Goal: Task Accomplishment & Management: Use online tool/utility

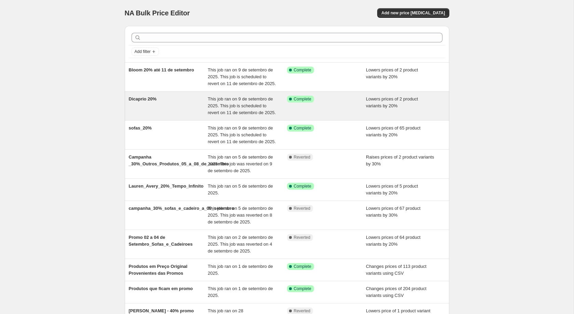
click at [231, 110] on span "This job ran on 9 de setembro de 2025. This job is scheduled to revert on 11 de…" at bounding box center [242, 105] width 68 height 19
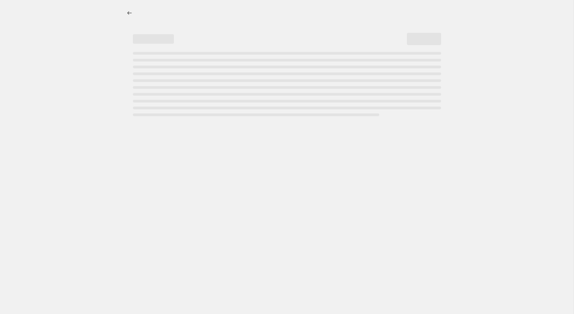
select select "percentage"
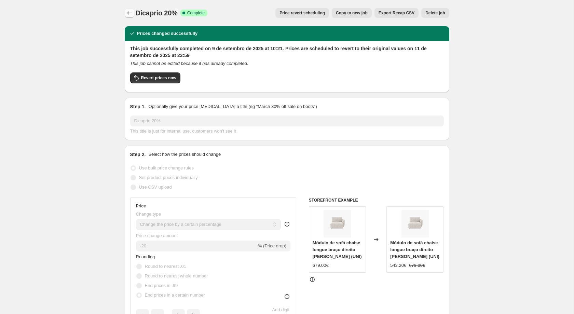
click at [127, 13] on icon "Price change jobs" at bounding box center [129, 13] width 7 height 7
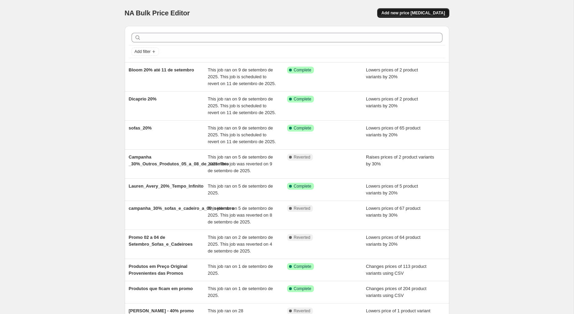
click at [418, 12] on span "Add new price [MEDICAL_DATA]" at bounding box center [413, 12] width 64 height 5
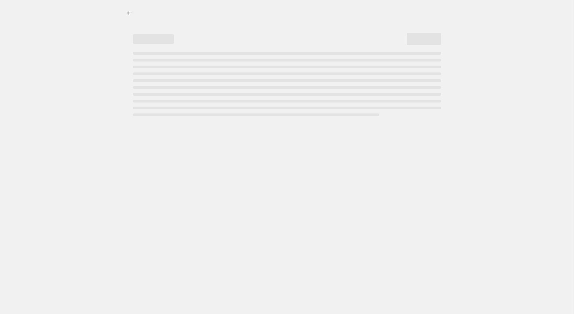
select select "percentage"
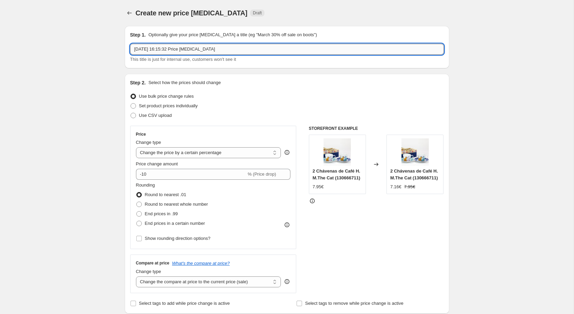
click at [308, 49] on input "[DATE] 16:15:32 Price [MEDICAL_DATA]" at bounding box center [287, 49] width 314 height 11
click at [163, 47] on input "Campanha de Sofás_" at bounding box center [287, 49] width 314 height 11
click at [247, 46] on input "Campanha_de_Sofás_" at bounding box center [287, 49] width 314 height 11
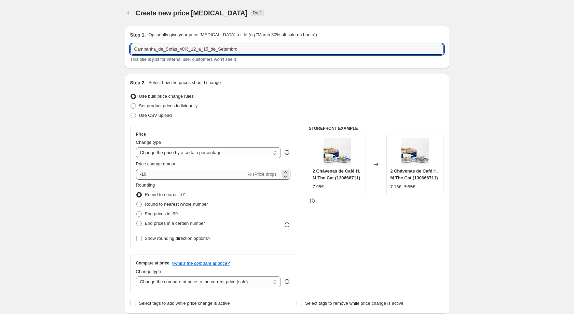
type input "Campanha_de_Sofás_40%_12_a_15_de_Setembro"
click at [167, 173] on input "-10" at bounding box center [191, 174] width 110 height 11
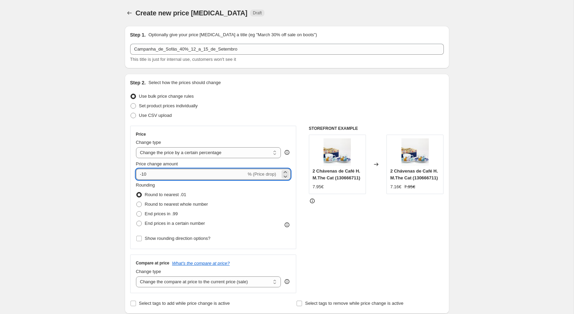
type input "-1"
type input "-40"
click at [187, 224] on span "End prices in a certain number" at bounding box center [175, 223] width 60 height 5
click at [137, 221] on input "End prices in a certain number" at bounding box center [136, 221] width 0 height 0
radio input "true"
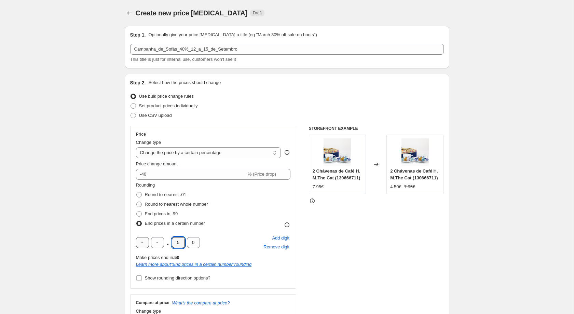
drag, startPoint x: 181, startPoint y: 240, endPoint x: 147, endPoint y: 239, distance: 34.2
click at [181, 240] on input "5" at bounding box center [178, 242] width 13 height 11
type input "4"
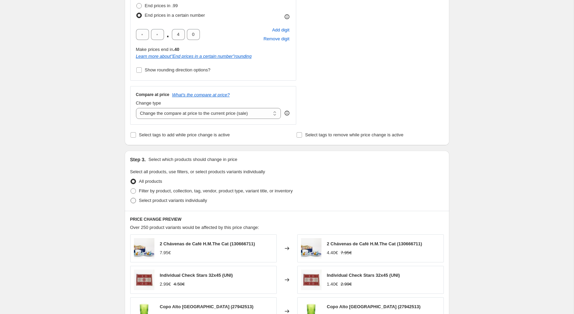
click at [152, 200] on label "Select product variants individually" at bounding box center [168, 201] width 77 height 10
click at [131, 198] on input "Select product variants individually" at bounding box center [130, 198] width 0 height 0
radio input "true"
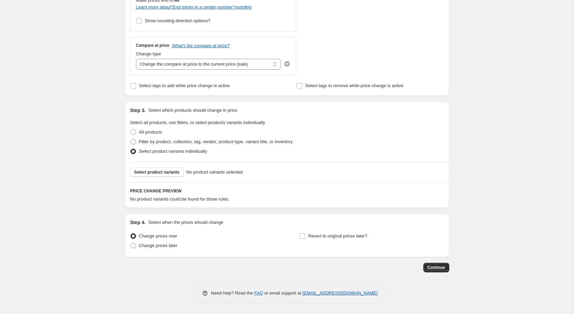
scroll to position [261, 0]
click at [152, 247] on span "Change prices later" at bounding box center [158, 245] width 39 height 5
click at [131, 243] on input "Change prices later" at bounding box center [130, 243] width 0 height 0
radio input "true"
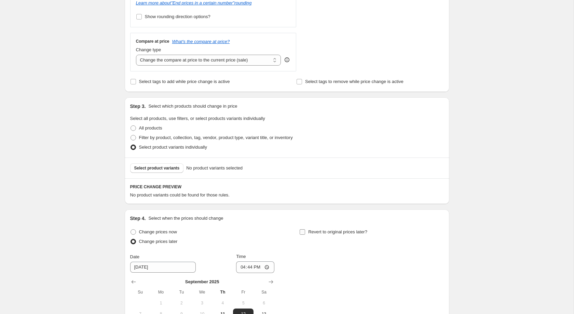
click at [311, 237] on label "Revert to original prices later?" at bounding box center [333, 232] width 68 height 10
click at [305, 235] on input "Revert to original prices later?" at bounding box center [302, 231] width 5 height 5
checkbox input "true"
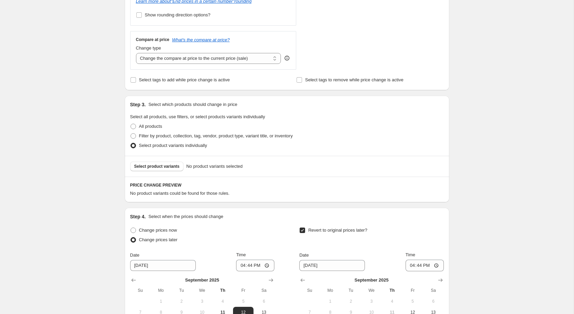
scroll to position [377, 0]
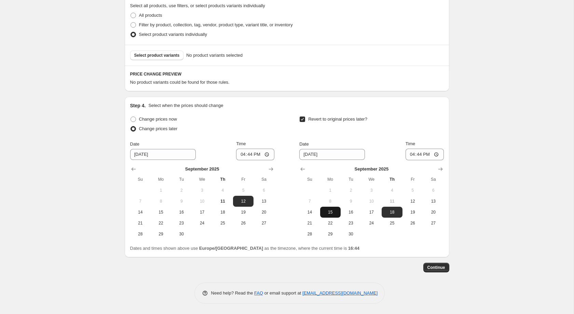
click at [333, 217] on button "15" at bounding box center [330, 212] width 20 height 11
type input "[DATE]"
click at [418, 153] on input "16:44" at bounding box center [424, 155] width 38 height 12
type input "23:59"
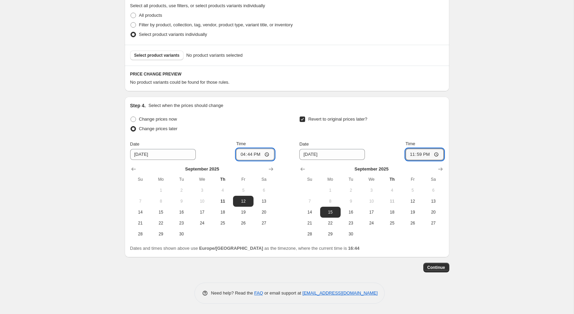
click at [258, 156] on input "16:44" at bounding box center [255, 155] width 38 height 12
click at [252, 153] on input "16:44" at bounding box center [255, 155] width 38 height 12
type input "00:03"
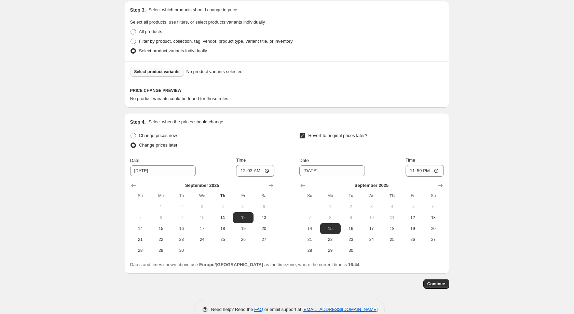
scroll to position [345, 0]
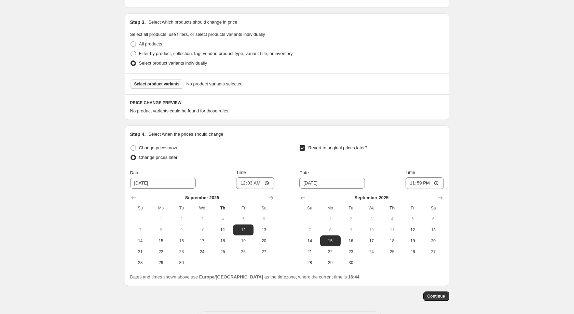
click at [151, 87] on span "Select product variants" at bounding box center [156, 83] width 45 height 5
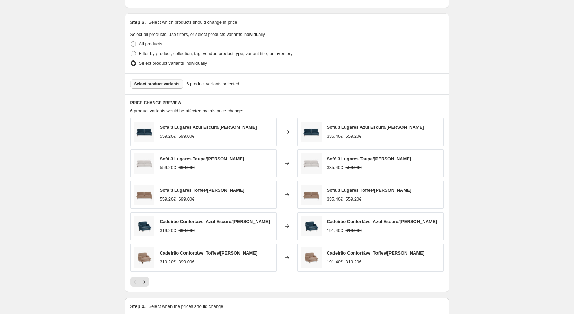
click at [146, 89] on button "Select product variants" at bounding box center [157, 84] width 54 height 10
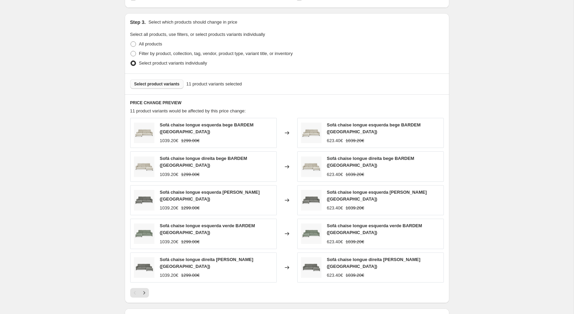
click at [174, 84] on button "Select product variants" at bounding box center [157, 84] width 54 height 10
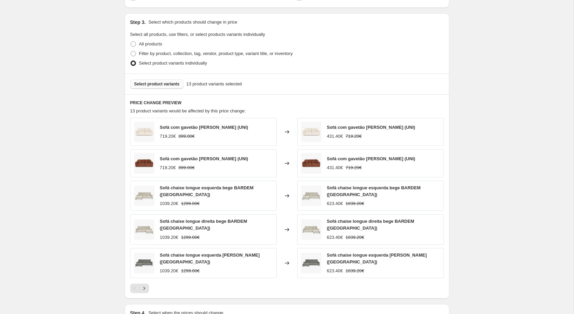
click at [160, 89] on button "Select product variants" at bounding box center [157, 84] width 54 height 10
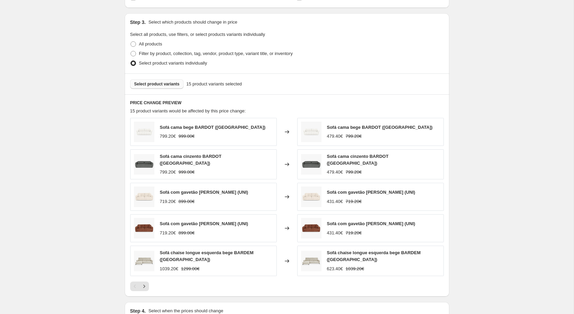
click at [168, 85] on span "Select product variants" at bounding box center [156, 83] width 45 height 5
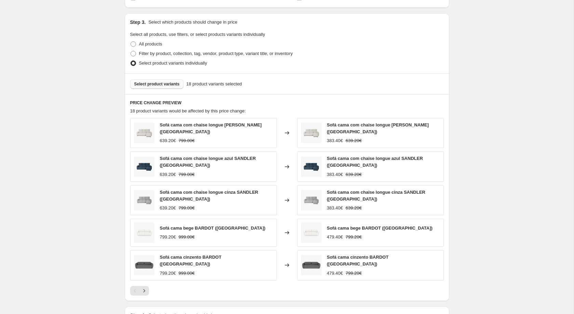
click at [160, 87] on span "Select product variants" at bounding box center [156, 83] width 45 height 5
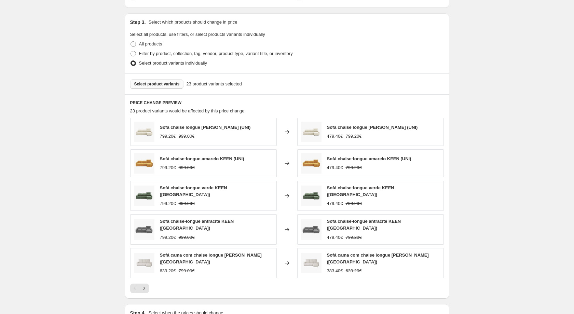
click at [171, 81] on div "Select product variants 23 product variants selected" at bounding box center [287, 83] width 324 height 21
click at [168, 87] on span "Select product variants" at bounding box center [156, 83] width 45 height 5
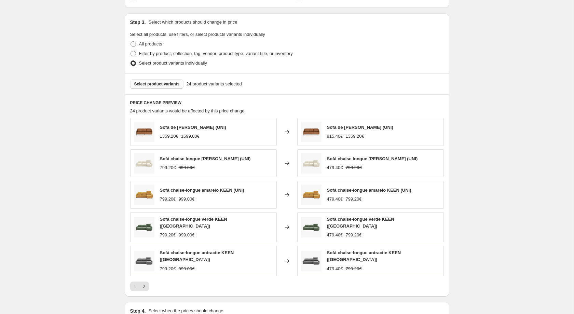
click at [159, 83] on button "Select product variants" at bounding box center [157, 84] width 54 height 10
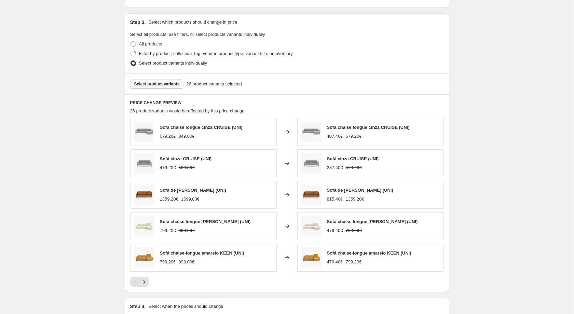
click at [147, 87] on span "Select product variants" at bounding box center [156, 83] width 45 height 5
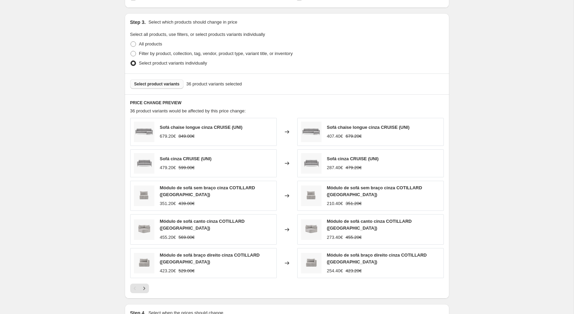
click at [176, 87] on span "Select product variants" at bounding box center [156, 83] width 45 height 5
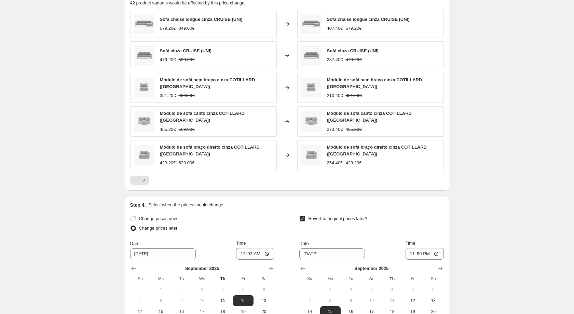
scroll to position [550, 0]
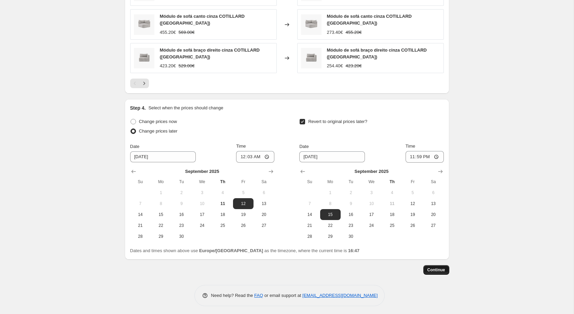
click at [436, 267] on span "Continue" at bounding box center [436, 269] width 18 height 5
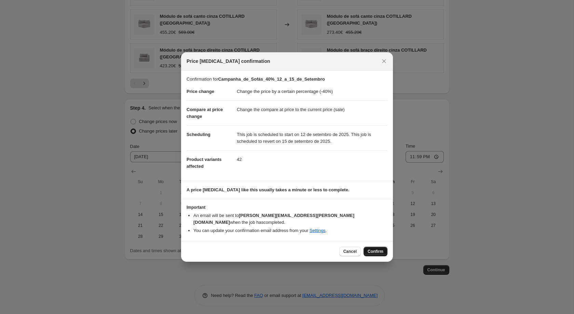
click at [383, 247] on button "Confirm" at bounding box center [375, 252] width 24 height 10
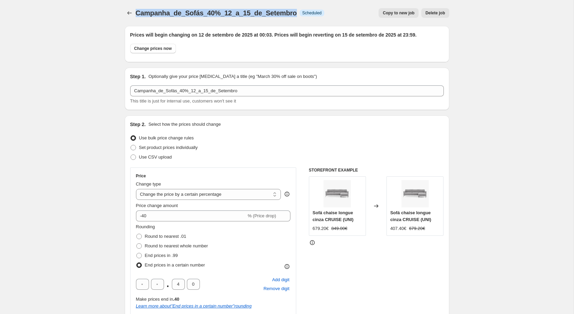
drag, startPoint x: 136, startPoint y: 13, endPoint x: 285, endPoint y: 16, distance: 148.3
click at [285, 16] on span "Campanha_de_Sofás_40%_12_a_15_de_Setembro" at bounding box center [216, 13] width 161 height 8
copy span "Campanha_de_Sofás_40%_12_a_15_de_Setembro"
click at [129, 14] on icon "Price change jobs" at bounding box center [129, 13] width 7 height 7
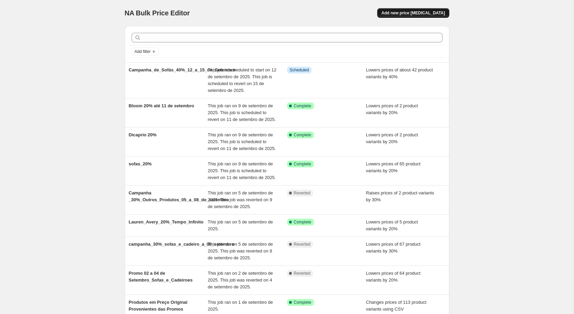
click at [414, 16] on button "Add new price [MEDICAL_DATA]" at bounding box center [413, 13] width 72 height 10
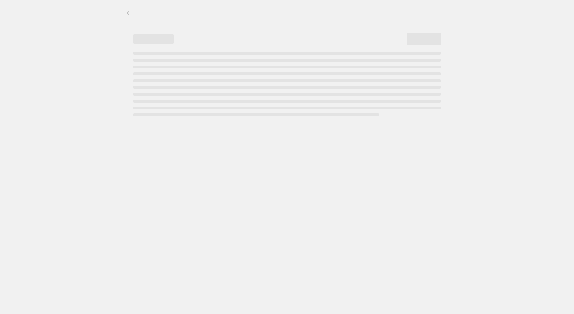
select select "percentage"
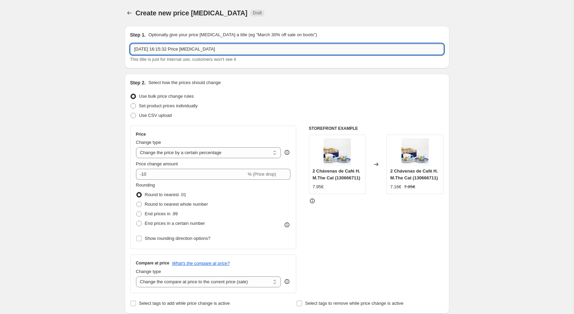
click at [225, 47] on input "[DATE] 16:15:32 Price [MEDICAL_DATA]" at bounding box center [287, 49] width 314 height 11
paste input "Campanha_de_Sofás_40%_12_a_15_de_Setembro"
drag, startPoint x: 182, startPoint y: 48, endPoint x: 178, endPoint y: 49, distance: 4.1
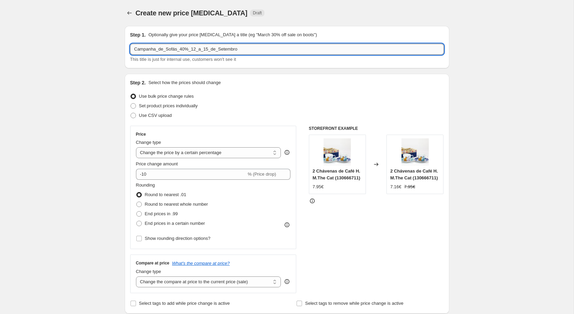
click at [178, 49] on input "Campanha_de_Sofás_40%_12_a_15_de_Setembro" at bounding box center [287, 49] width 314 height 11
type input "Campanha_de_Sofás_30%_12_a_15_de_Setembro"
click at [344, 14] on div "Create new price [MEDICAL_DATA] Draft" at bounding box center [287, 13] width 324 height 10
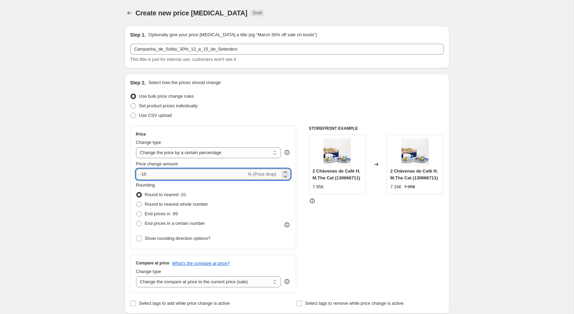
click at [183, 174] on input "-10" at bounding box center [191, 174] width 110 height 11
type input "-1"
type input "-30"
click at [127, 12] on icon "Price change jobs" at bounding box center [129, 13] width 7 height 7
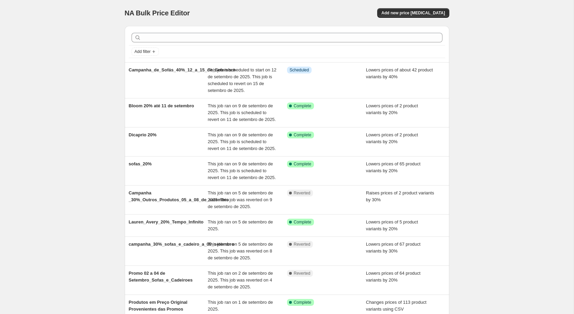
click at [392, 17] on div "Add new price [MEDICAL_DATA]" at bounding box center [367, 13] width 163 height 10
click at [399, 16] on button "Add new price [MEDICAL_DATA]" at bounding box center [413, 13] width 72 height 10
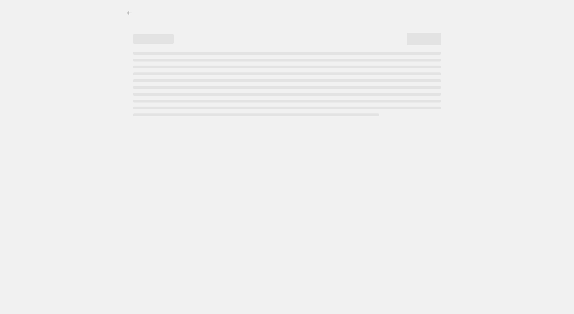
select select "percentage"
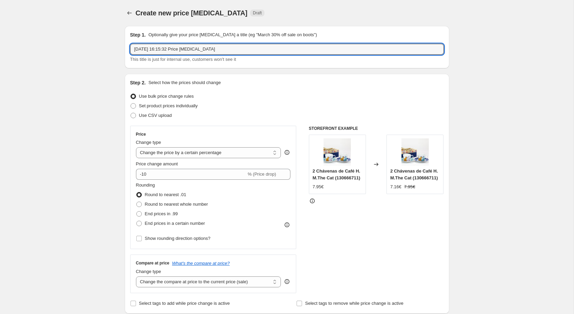
click at [202, 51] on input "[DATE] 16:15:32 Price [MEDICAL_DATA]" at bounding box center [287, 49] width 314 height 11
paste input "Campanha_de_Sofás_40%_12_a_15_de_Setembro"
click at [180, 47] on input "Campanha_de_Sofás_40%_12_a_15_de_Setembro" at bounding box center [287, 49] width 314 height 11
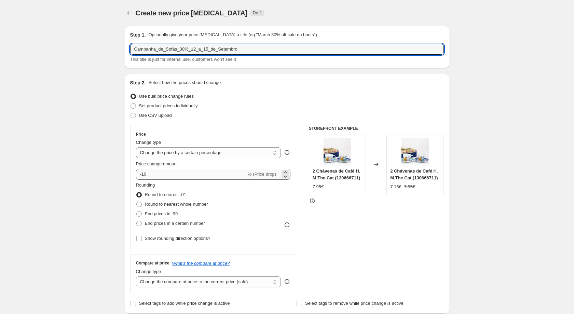
type input "Campanha_de_Sofás_30%_12_a_15_de_Setembro"
click at [177, 169] on input "-10" at bounding box center [191, 174] width 110 height 11
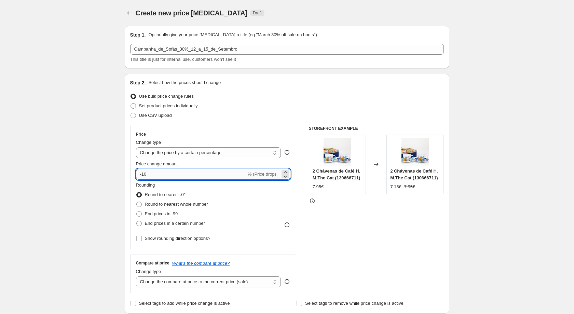
type input "-1"
type input "-30"
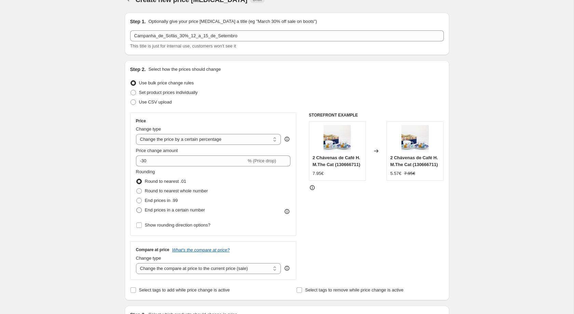
click at [166, 212] on span "End prices in a certain number" at bounding box center [175, 209] width 60 height 5
click at [137, 208] on input "End prices in a certain number" at bounding box center [136, 207] width 0 height 0
radio input "true"
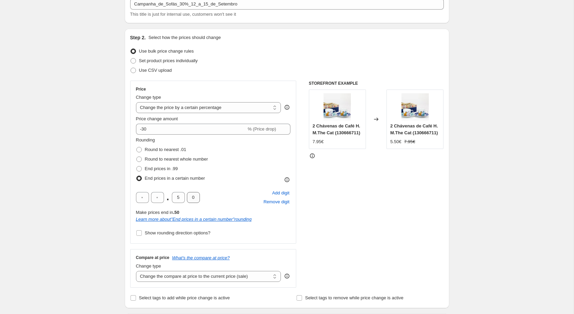
scroll to position [138, 0]
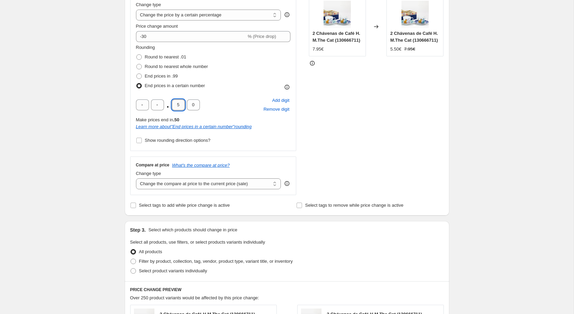
drag, startPoint x: 182, startPoint y: 106, endPoint x: 175, endPoint y: 105, distance: 7.6
click at [175, 105] on input "5" at bounding box center [178, 104] width 13 height 11
type input "3"
click at [100, 98] on div "Create new price [MEDICAL_DATA]. This page is ready Create new price [MEDICAL_D…" at bounding box center [286, 223] width 573 height 722
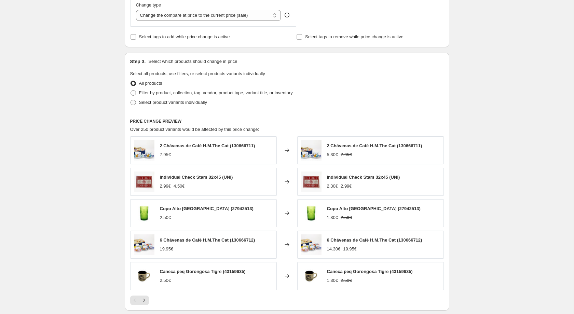
click at [157, 103] on span "Select product variants individually" at bounding box center [173, 102] width 68 height 5
click at [131, 100] on input "Select product variants individually" at bounding box center [130, 100] width 0 height 0
radio input "true"
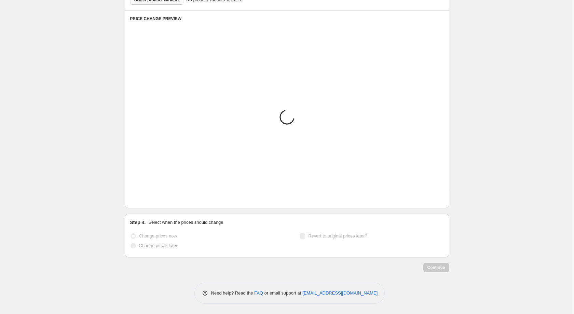
scroll to position [261, 0]
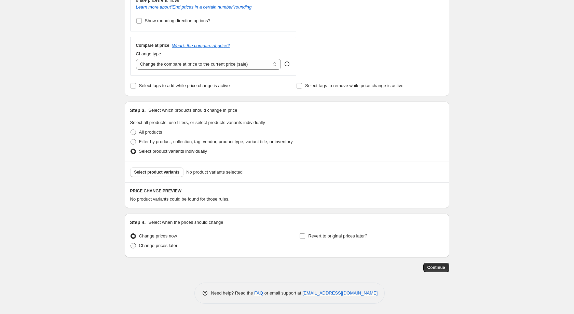
click at [161, 243] on span "Change prices later" at bounding box center [158, 245] width 39 height 5
click at [131, 243] on input "Change prices later" at bounding box center [130, 243] width 0 height 0
radio input "true"
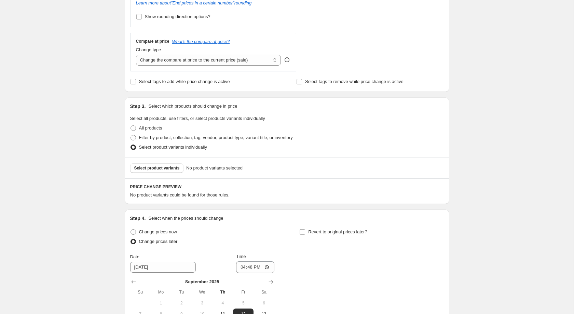
click at [346, 244] on div "Revert to original prices later?" at bounding box center [371, 237] width 144 height 20
click at [329, 231] on label "Revert to original prices later?" at bounding box center [333, 232] width 68 height 10
click at [305, 231] on input "Revert to original prices later?" at bounding box center [302, 231] width 5 height 5
checkbox input "true"
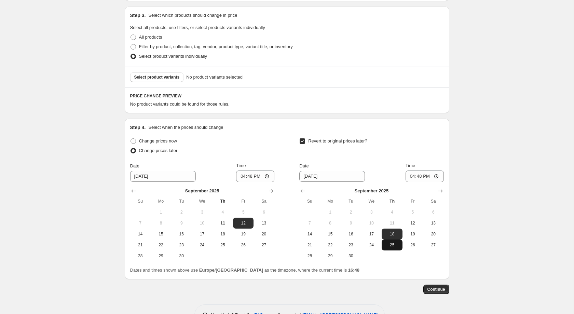
scroll to position [353, 0]
click at [330, 236] on span "15" at bounding box center [330, 233] width 15 height 5
type input "[DATE]"
click at [417, 188] on div "[DATE] Su Mo Tu We Th Fr Sa 1 2 3 4 5 6 7 8 9 10 11 12 13 14 15 16 17 18 19 20 …" at bounding box center [369, 220] width 150 height 79
click at [417, 181] on input "16:48" at bounding box center [424, 176] width 38 height 12
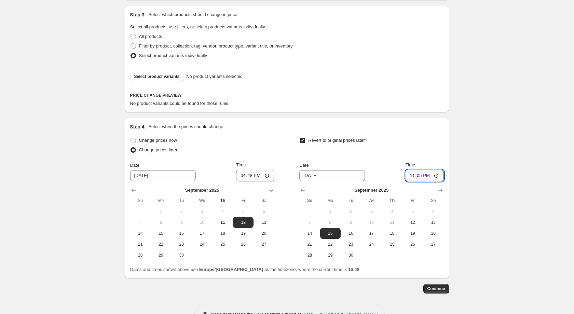
type input "23:59"
click at [240, 178] on div "Date [DATE] Time 16:48" at bounding box center [202, 172] width 144 height 20
click at [246, 178] on input "16:48" at bounding box center [255, 176] width 38 height 12
type input "00:03"
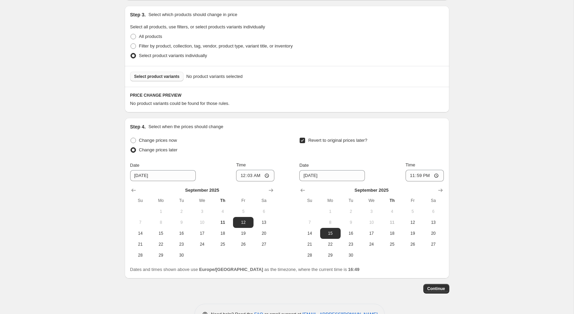
click at [174, 79] on span "Select product variants" at bounding box center [156, 76] width 45 height 5
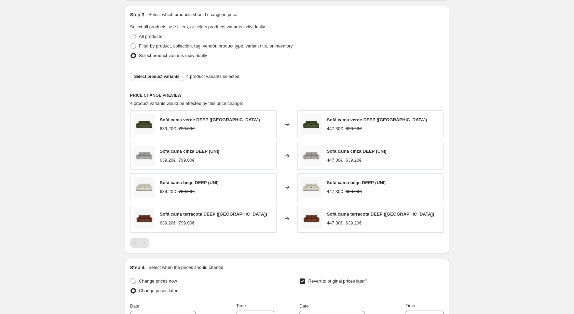
click at [163, 79] on span "Select product variants" at bounding box center [156, 76] width 45 height 5
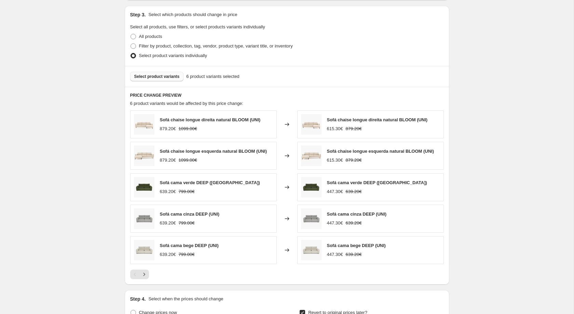
click at [150, 70] on div "Select product variants 6 product variants selected" at bounding box center [287, 76] width 324 height 21
click at [155, 76] on button "Select product variants" at bounding box center [157, 77] width 54 height 10
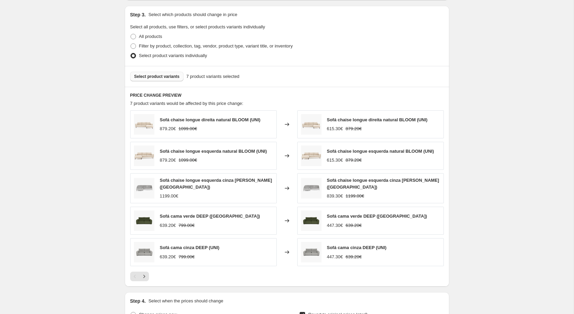
click at [162, 79] on span "Select product variants" at bounding box center [156, 76] width 45 height 5
click at [167, 75] on div "Select product variants 7 product variants selected" at bounding box center [287, 77] width 314 height 10
click at [169, 78] on span "Select product variants" at bounding box center [156, 76] width 45 height 5
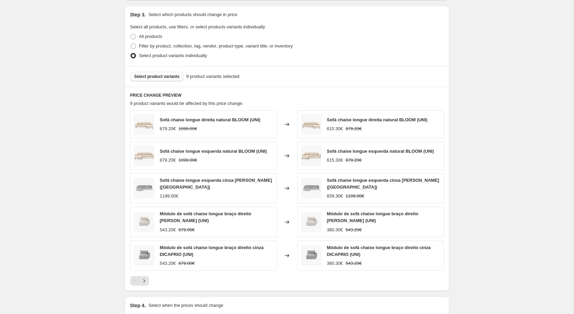
click at [165, 75] on div "Select product variants 9 product variants selected" at bounding box center [287, 76] width 324 height 21
click at [169, 79] on span "Select product variants" at bounding box center [156, 76] width 45 height 5
click at [171, 76] on button "Select product variants" at bounding box center [157, 77] width 54 height 10
click at [167, 79] on span "Select product variants" at bounding box center [156, 76] width 45 height 5
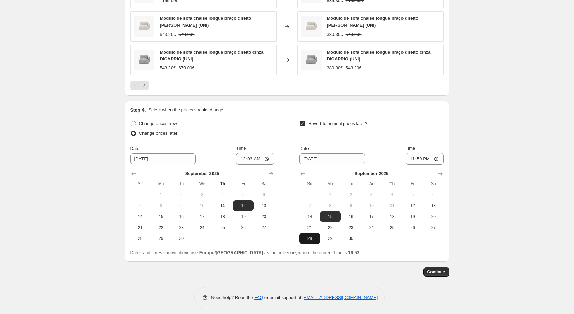
scroll to position [555, 0]
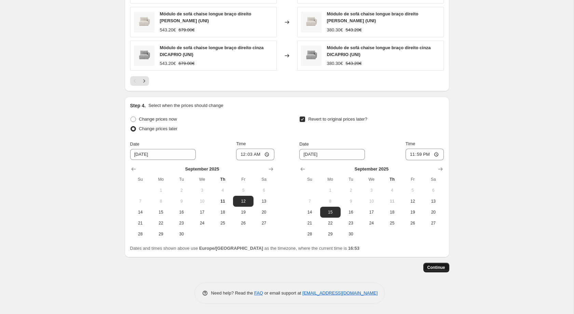
click at [433, 267] on span "Continue" at bounding box center [436, 267] width 18 height 5
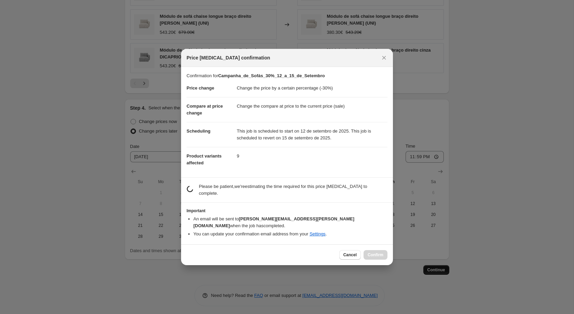
scroll to position [0, 0]
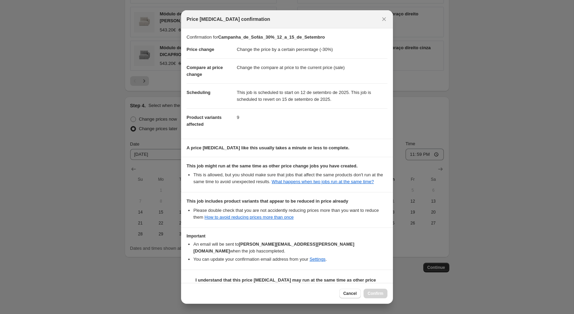
click at [265, 277] on b "I understand that this price [MEDICAL_DATA] may run at the same time as other p…" at bounding box center [289, 286] width 189 height 19
click at [192, 284] on input "I understand that this price [MEDICAL_DATA] may run at the same time as other p…" at bounding box center [189, 286] width 5 height 5
checkbox input "true"
click at [372, 292] on span "Confirm" at bounding box center [376, 293] width 16 height 5
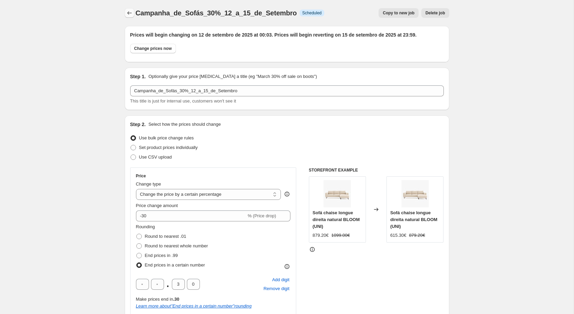
click at [126, 11] on icon "Price change jobs" at bounding box center [129, 13] width 7 height 7
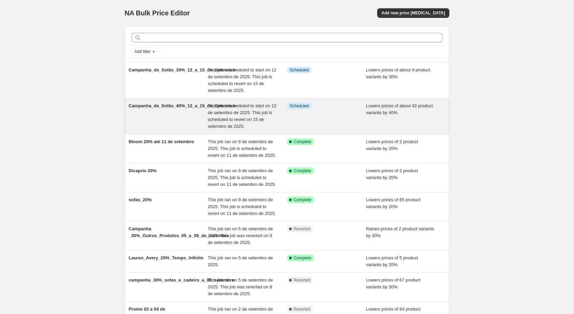
click at [229, 122] on div "This job is scheduled to start on 12 de setembro de 2025. This job is scheduled…" at bounding box center [247, 115] width 79 height 27
select select "percentage"
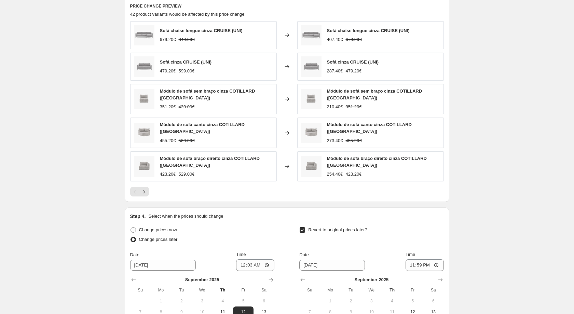
scroll to position [481, 0]
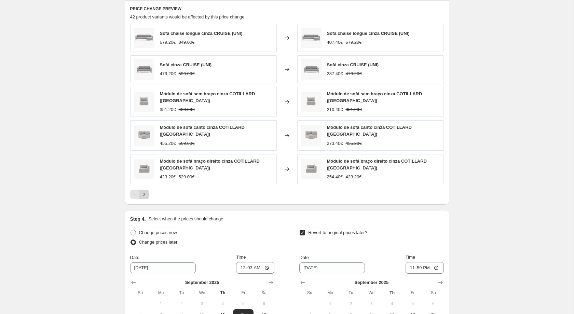
click at [143, 192] on icon "Next" at bounding box center [144, 194] width 7 height 7
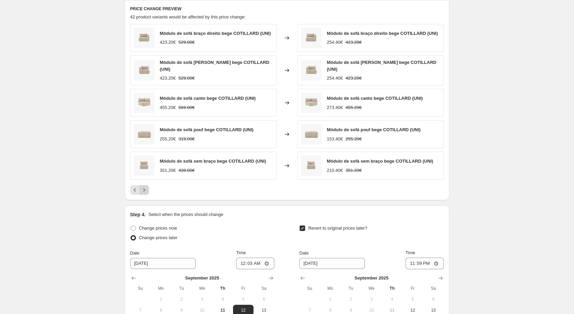
click at [143, 192] on icon "Next" at bounding box center [144, 189] width 7 height 7
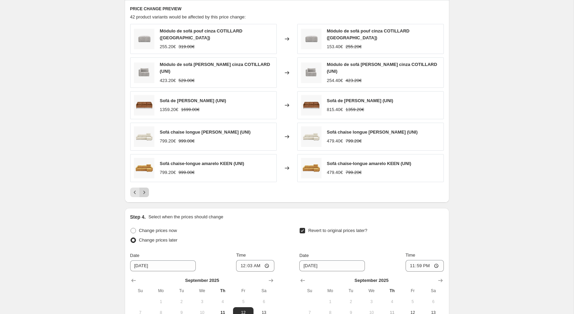
click at [143, 192] on icon "Next" at bounding box center [144, 192] width 7 height 7
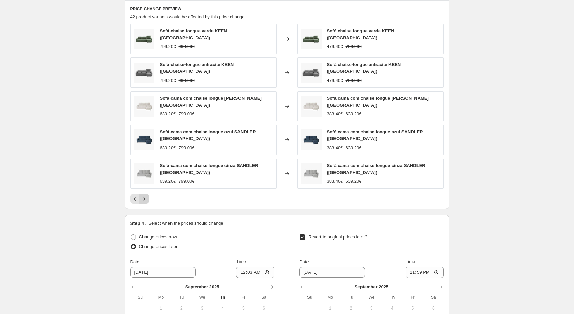
click at [143, 195] on icon "Next" at bounding box center [144, 198] width 7 height 7
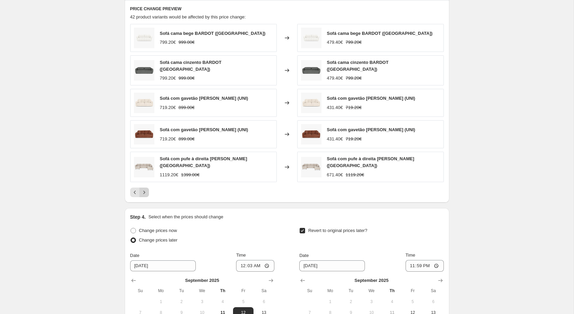
click at [143, 192] on icon "Next" at bounding box center [144, 192] width 7 height 7
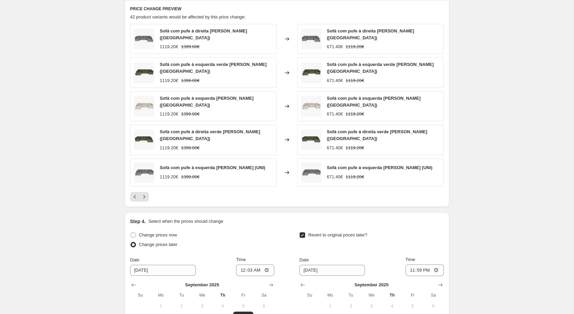
click at [208, 40] on div "Sofá com pufe à direita [PERSON_NAME] ([GEOGRAPHIC_DATA])" at bounding box center [216, 35] width 113 height 14
click at [204, 48] on div "1119.20€ 1399.00€" at bounding box center [216, 46] width 113 height 7
click at [354, 44] on strike "1119.20€" at bounding box center [355, 46] width 18 height 7
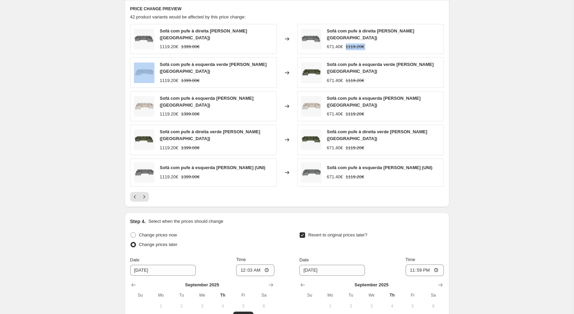
click at [354, 44] on strike "1119.20€" at bounding box center [355, 46] width 18 height 7
click at [153, 75] on img at bounding box center [144, 73] width 20 height 20
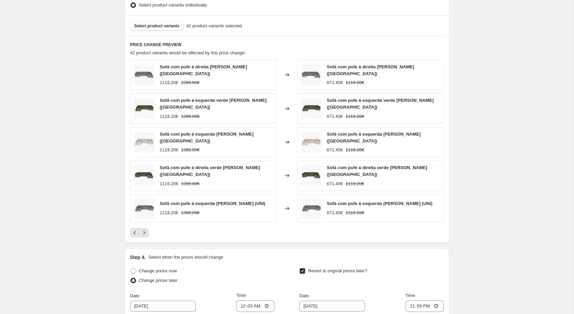
scroll to position [444, 0]
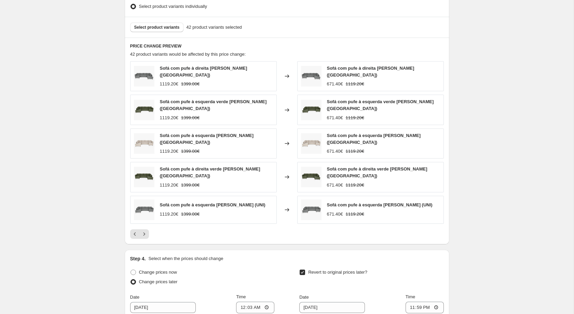
click at [168, 36] on div "Select product variants 42 product variants selected" at bounding box center [287, 27] width 324 height 21
click at [168, 32] on button "Select product variants" at bounding box center [157, 28] width 54 height 10
